Goal: Navigation & Orientation: Find specific page/section

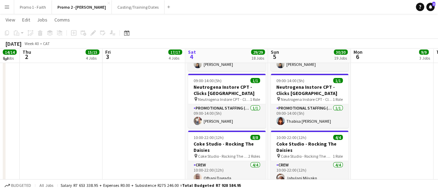
scroll to position [933, 0]
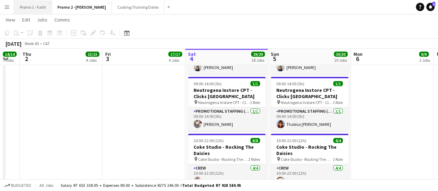
click at [26, 6] on button "Promo 1 - Faith Close" at bounding box center [33, 6] width 38 height 13
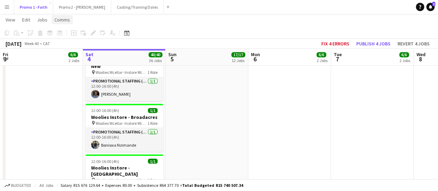
scroll to position [571, 0]
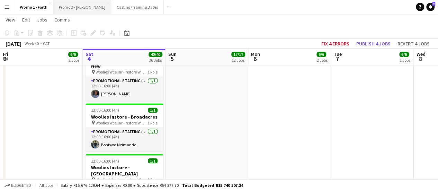
click at [63, 2] on button "Promo 2 - [PERSON_NAME]" at bounding box center [82, 6] width 58 height 13
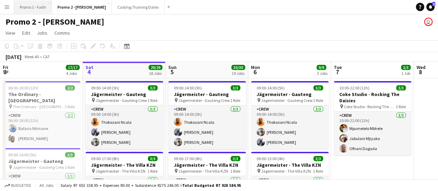
click at [37, 9] on button "Promo 1 - Faith Close" at bounding box center [33, 6] width 38 height 13
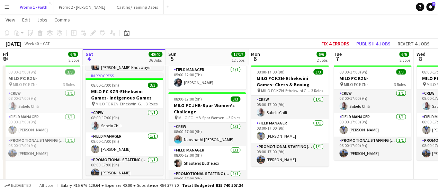
scroll to position [113, 0]
click at [65, 5] on button "Promo 2 - [PERSON_NAME]" at bounding box center [82, 6] width 58 height 13
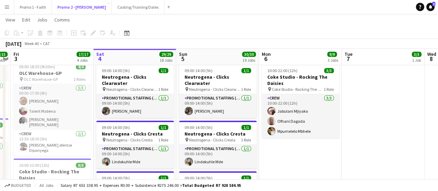
scroll to position [198, 0]
